Goal: Information Seeking & Learning: Learn about a topic

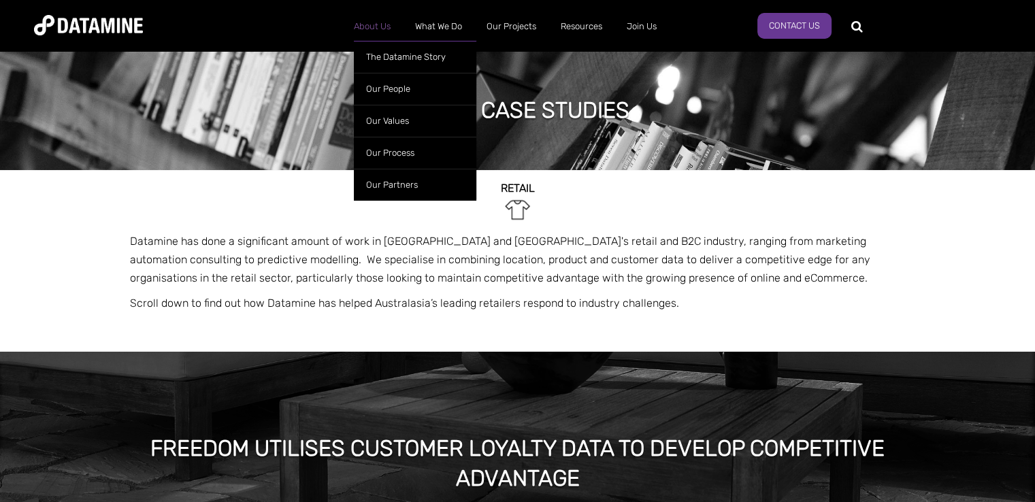
click at [368, 28] on link "About Us" at bounding box center [371, 26] width 61 height 35
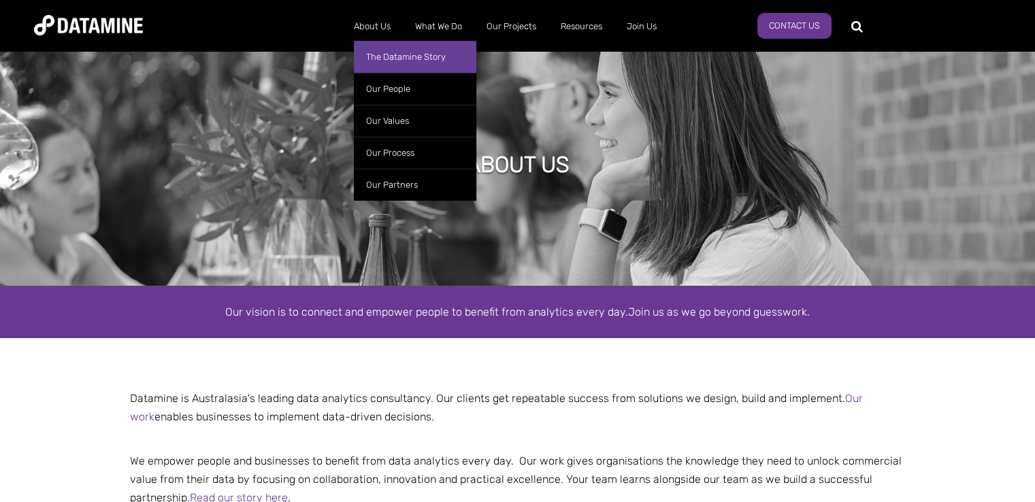
click at [376, 54] on link "The Datamine Story" at bounding box center [415, 57] width 122 height 32
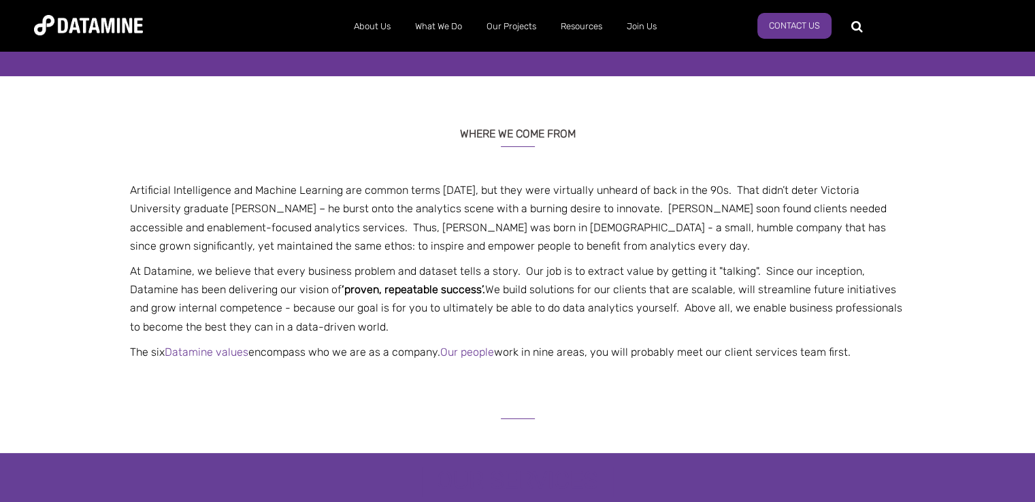
scroll to position [273, 0]
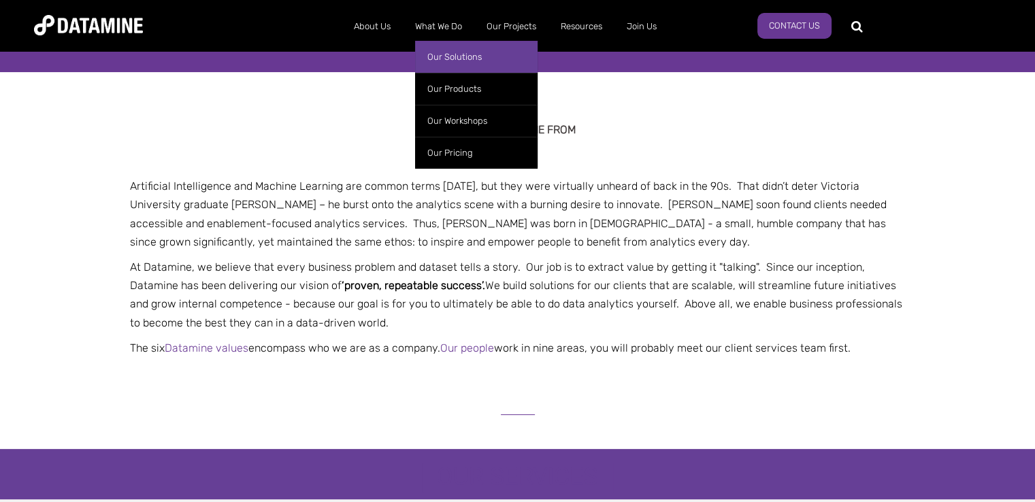
click at [441, 50] on link "Our Solutions" at bounding box center [476, 57] width 122 height 32
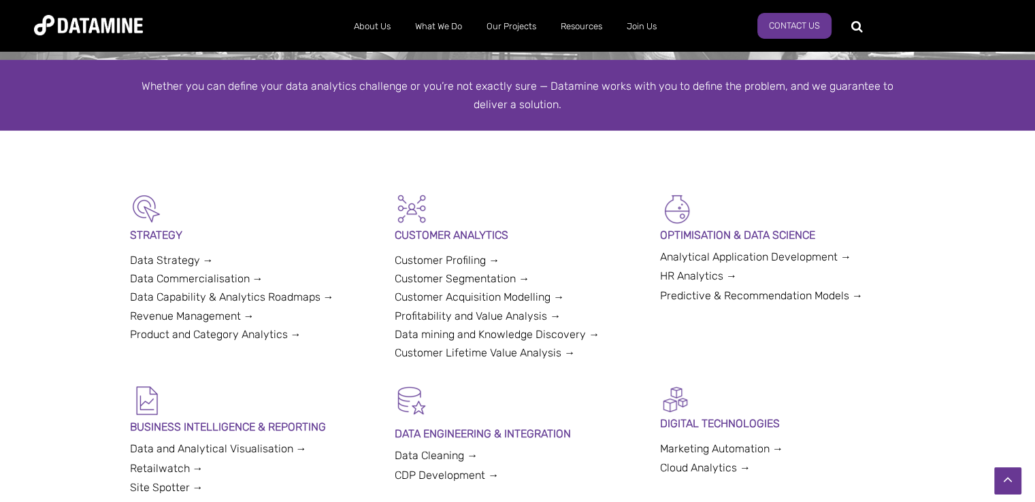
scroll to position [222, 0]
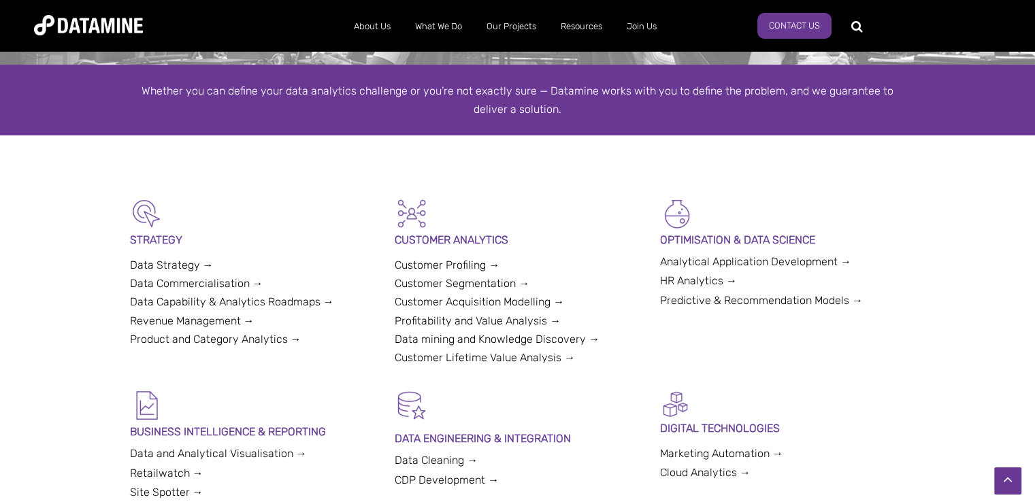
click at [178, 335] on link "Product and Category Analytics →" at bounding box center [215, 339] width 171 height 13
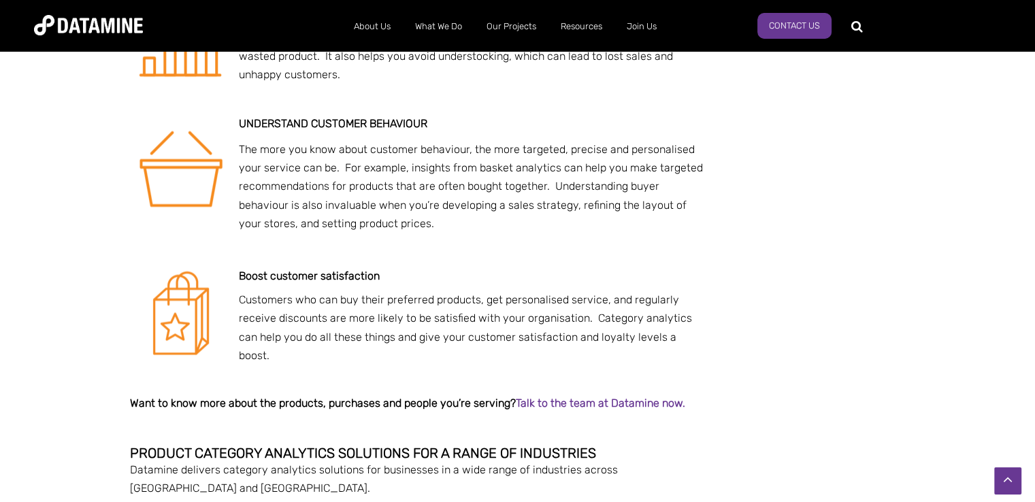
scroll to position [2146, 0]
